Goal: Information Seeking & Learning: Find specific fact

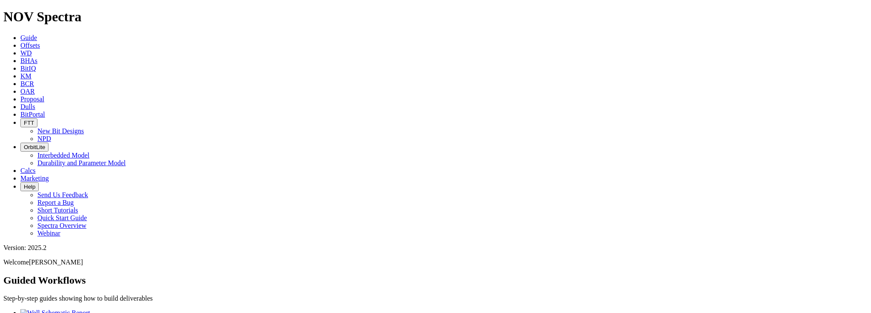
scroll to position [19, 0]
click at [20, 42] on icon at bounding box center [20, 45] width 0 height 7
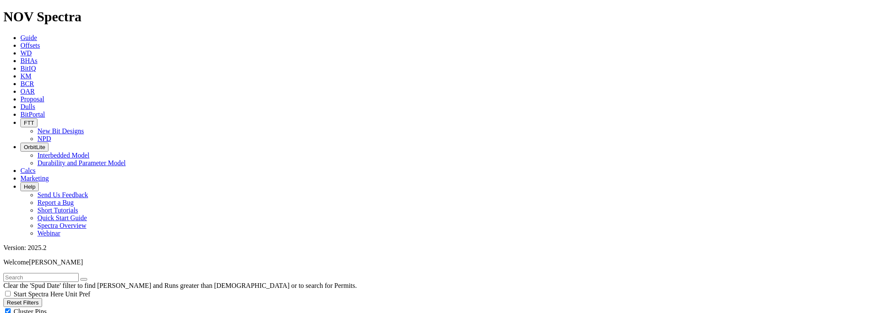
click at [48, 273] on input "text" at bounding box center [40, 277] width 75 height 9
type input "arsenal"
radio input "true"
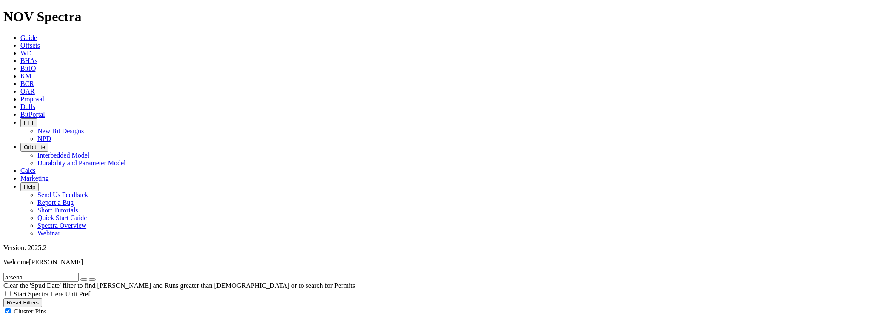
radio input "false"
click at [54, 273] on input "arsenal" at bounding box center [40, 277] width 75 height 9
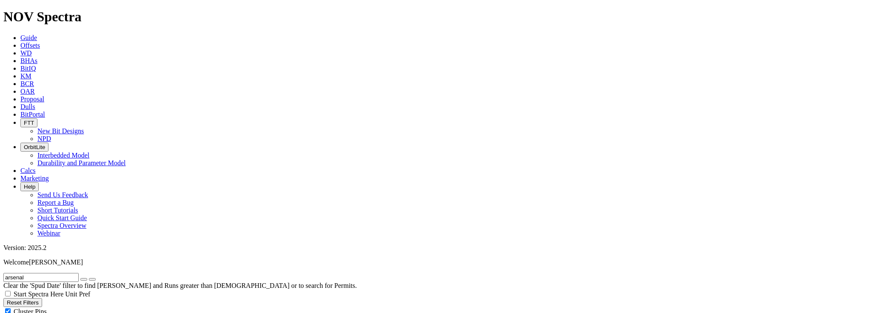
type input "01/01/2022"
radio input "false"
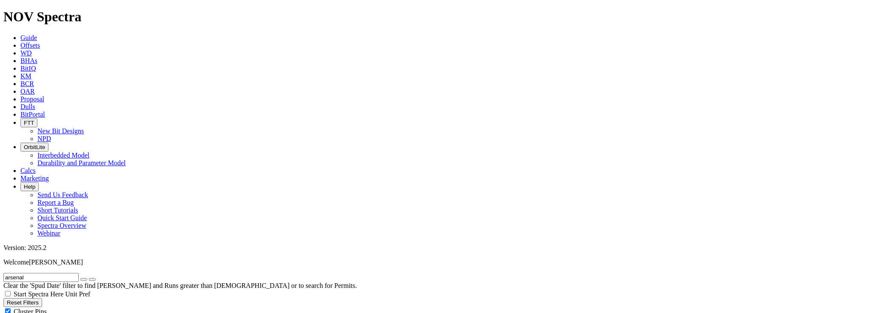
radio input "true"
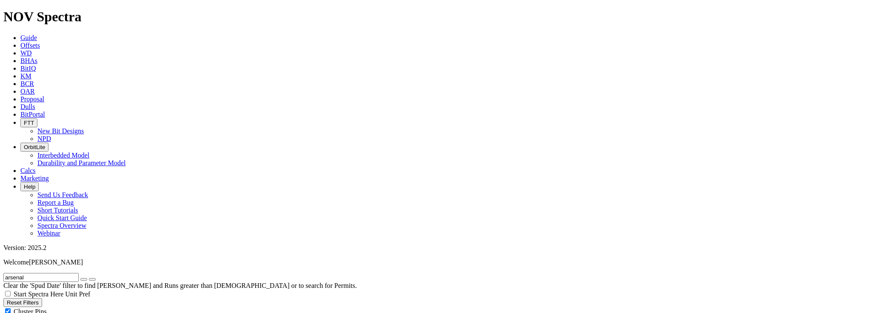
scroll to position [70, 0]
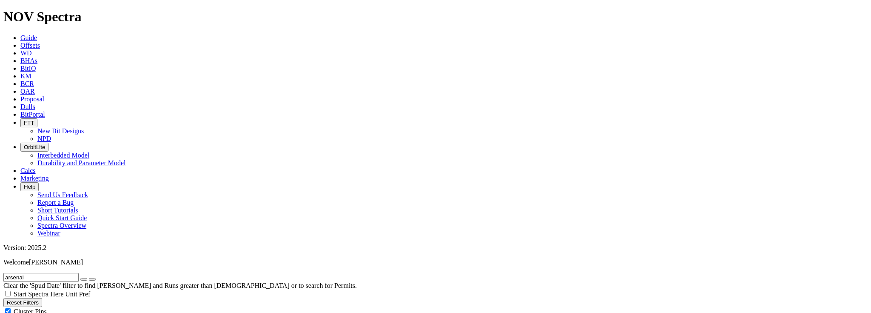
drag, startPoint x: 731, startPoint y: 108, endPoint x: 839, endPoint y: 215, distance: 151.6
drag, startPoint x: 818, startPoint y: 199, endPoint x: 766, endPoint y: 202, distance: 51.9
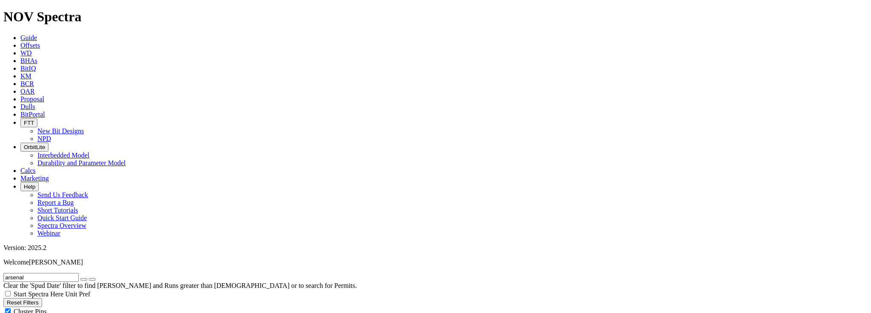
copy div "33053061100000"
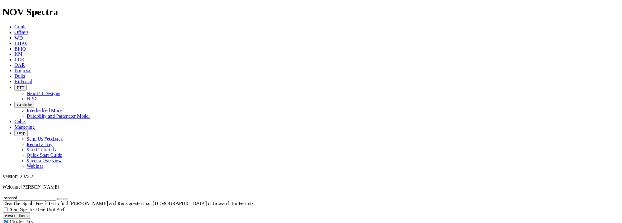
scroll to position [0, 0]
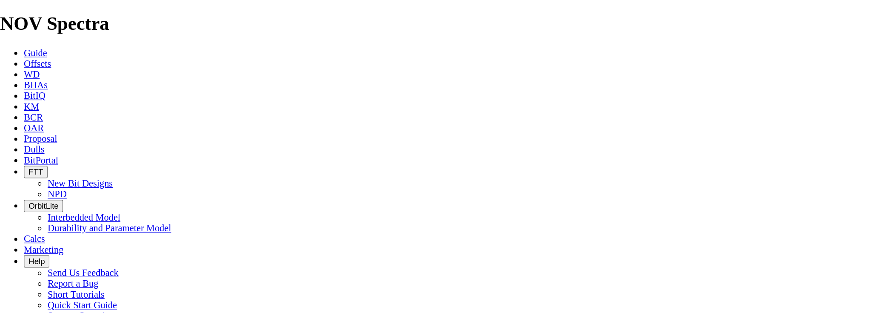
scroll to position [24, 0]
drag, startPoint x: 125, startPoint y: 150, endPoint x: 157, endPoint y: 158, distance: 33.3
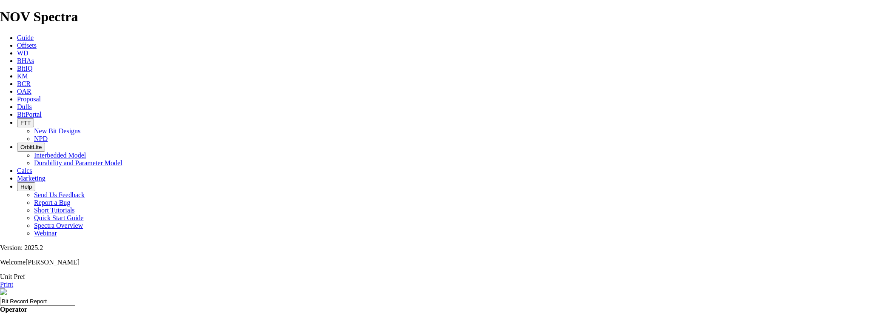
scroll to position [24, 0]
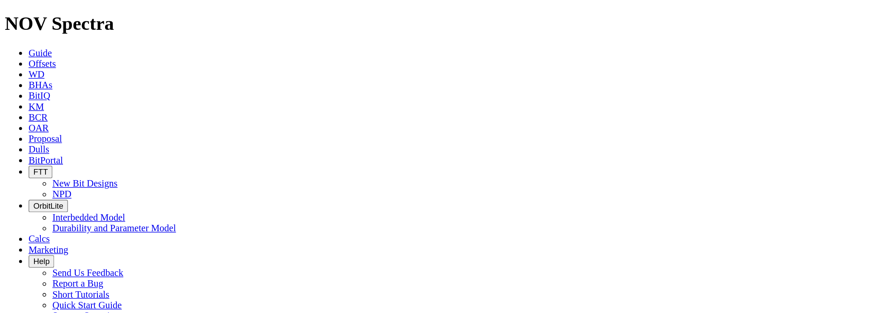
scroll to position [57, 0]
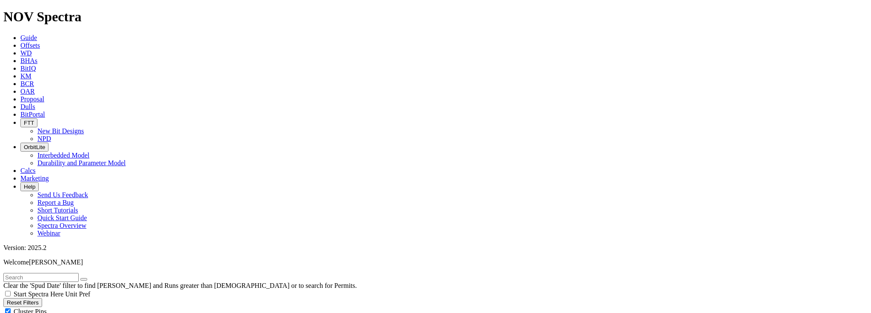
drag, startPoint x: 784, startPoint y: 193, endPoint x: 845, endPoint y: 193, distance: 60.8
copy span "[PERSON_NAME] [PERSON_NAME] UNIT K 3"
